Goal: Use online tool/utility: Utilize a website feature to perform a specific function

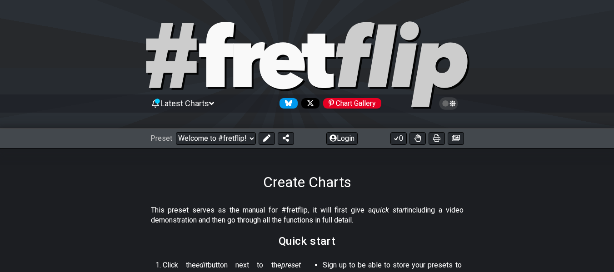
click at [214, 102] on icon at bounding box center [211, 103] width 5 height 3
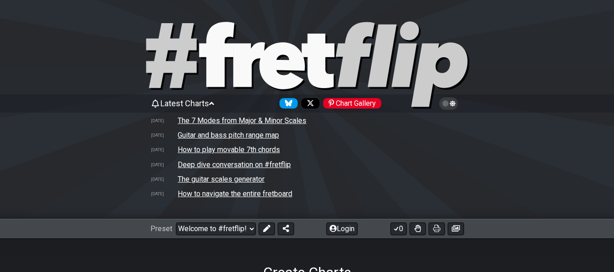
click at [550, 91] on div at bounding box center [307, 66] width 614 height 93
select select "C"
click at [214, 104] on icon at bounding box center [211, 103] width 5 height 3
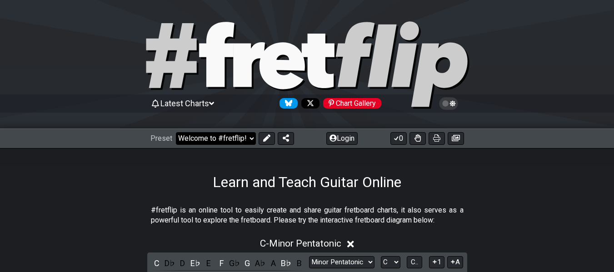
click at [250, 137] on select "Welcome to #fretflip! Initial Preset Custom Preset Minor Pentatonic Major Penta…" at bounding box center [216, 138] width 80 height 13
click at [355, 101] on div "Chart Gallery" at bounding box center [352, 103] width 58 height 10
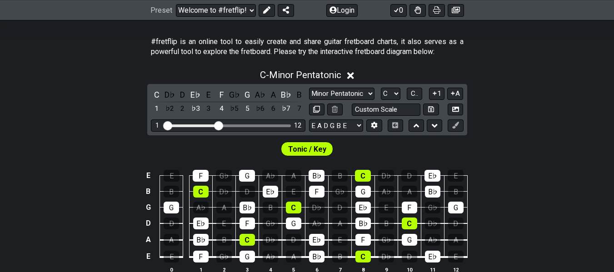
scroll to position [182, 0]
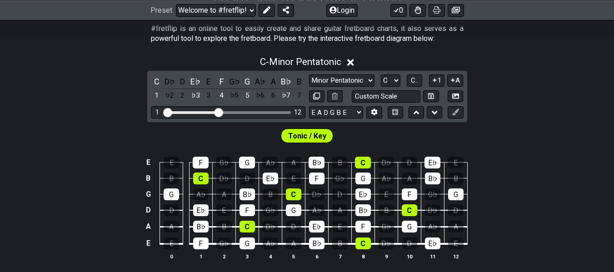
click at [353, 64] on icon at bounding box center [350, 63] width 7 height 10
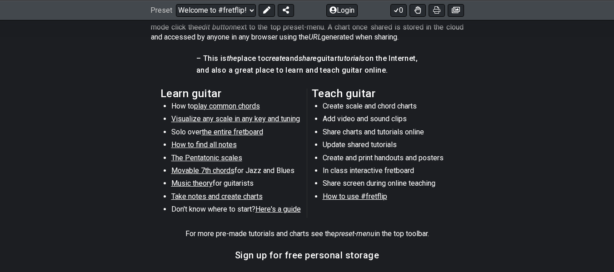
scroll to position [361, 0]
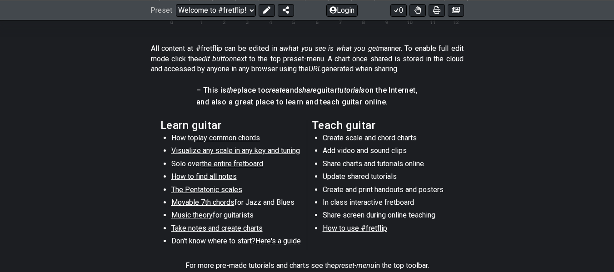
click at [362, 141] on li "Create scale and chord charts" at bounding box center [388, 139] width 130 height 13
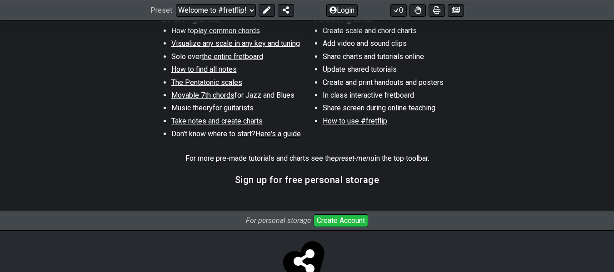
scroll to position [497, 0]
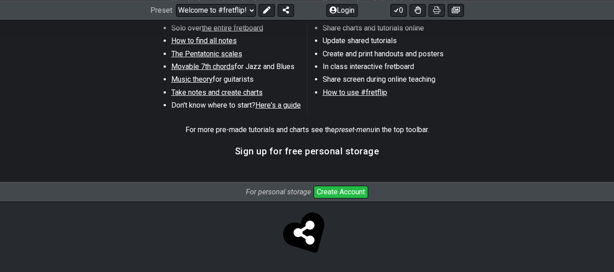
click at [377, 93] on span "How to use #fretflip" at bounding box center [355, 92] width 65 height 9
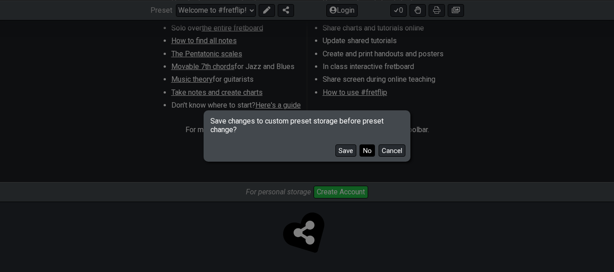
click at [364, 147] on button "No" at bounding box center [367, 151] width 15 height 12
select select "B"
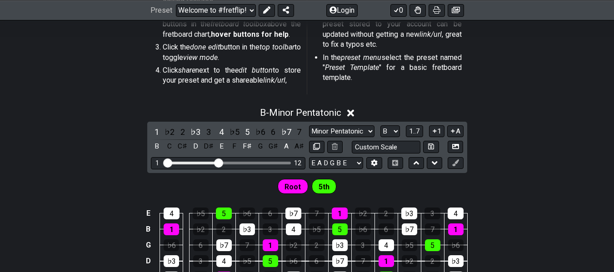
scroll to position [273, 0]
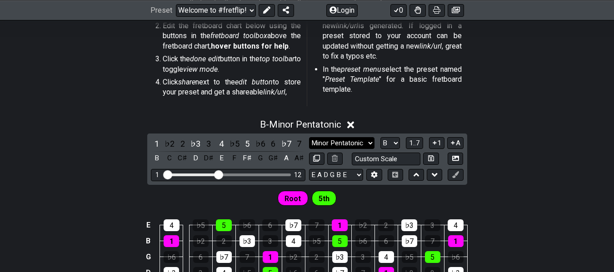
click at [372, 143] on select "Minor Pentatonic Root Minor Pentatonic Major Pentatonic Minor Blues Major Blues…" at bounding box center [341, 143] width 65 height 12
select select "Major"
click at [309, 137] on select "Minor Pentatonic Root Minor Pentatonic Major Pentatonic Minor Blues Major Blues…" at bounding box center [341, 143] width 65 height 12
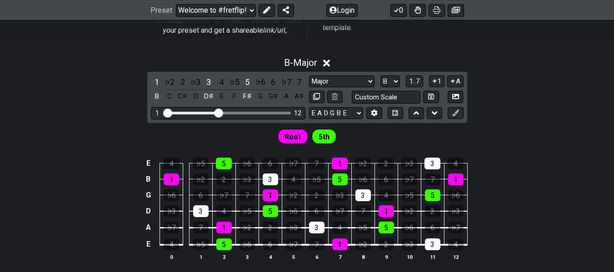
scroll to position [318, 0]
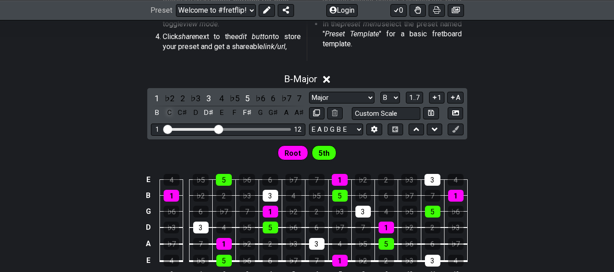
click at [172, 113] on div "C" at bounding box center [170, 113] width 12 height 12
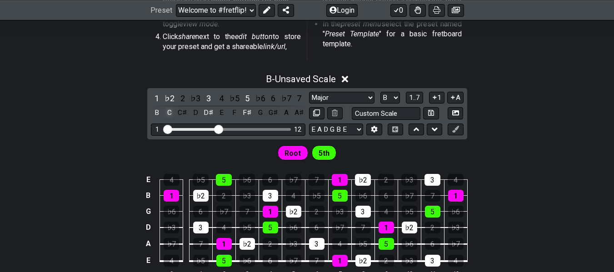
click at [172, 113] on div "C" at bounding box center [170, 113] width 12 height 12
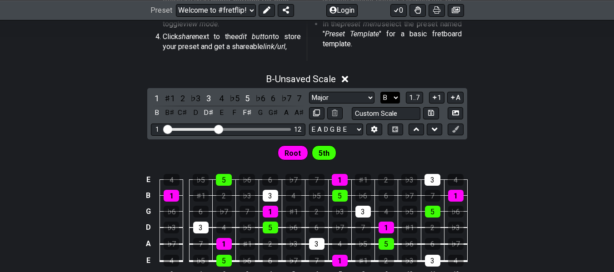
click at [395, 97] on select "A♭ A A♯ B♭ B C C♯ D♭ D D♯ E♭ E F F♯ G♭ G G♯" at bounding box center [390, 98] width 20 height 12
select select "C"
click at [380, 92] on select "A♭ A A♯ B♭ B C C♯ D♭ D D♯ E♭ E F F♯ G♭ G G♯" at bounding box center [390, 98] width 20 height 12
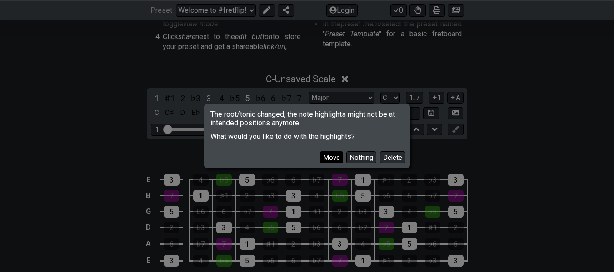
click at [330, 155] on button "Move" at bounding box center [331, 157] width 23 height 12
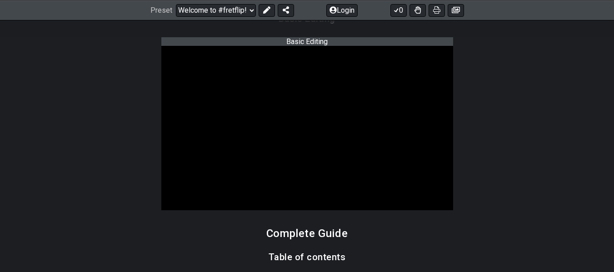
scroll to position [591, 0]
